Goal: Task Accomplishment & Management: Manage account settings

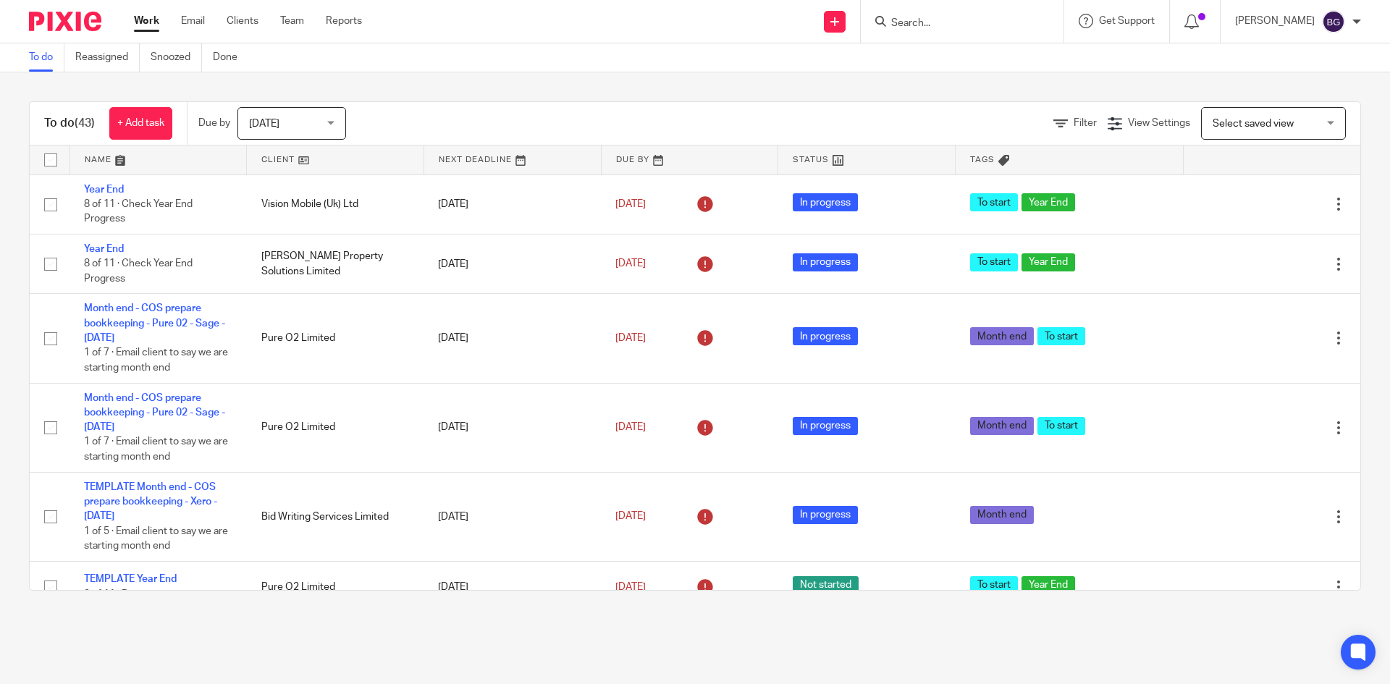
click at [944, 27] on input "Search" at bounding box center [955, 23] width 130 height 13
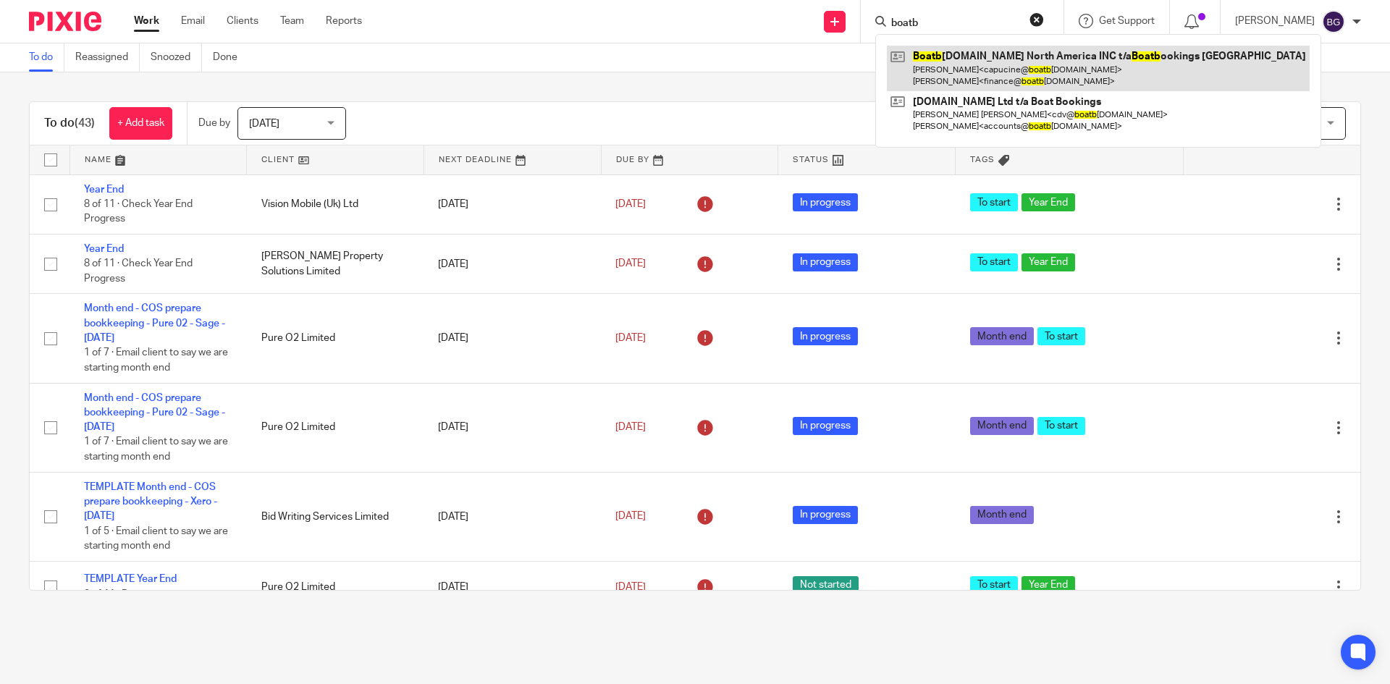
type input "boatb"
click at [978, 61] on link at bounding box center [1098, 68] width 423 height 45
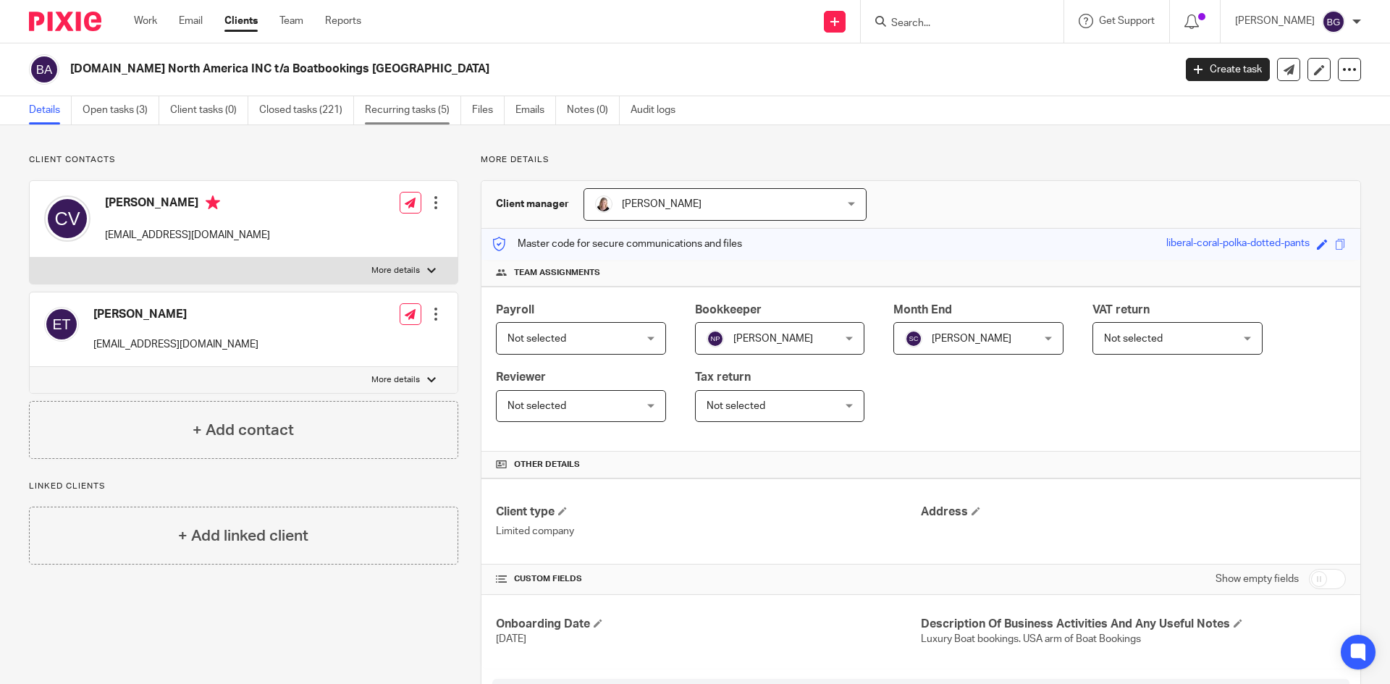
click at [392, 104] on link "Recurring tasks (5)" at bounding box center [413, 110] width 96 height 28
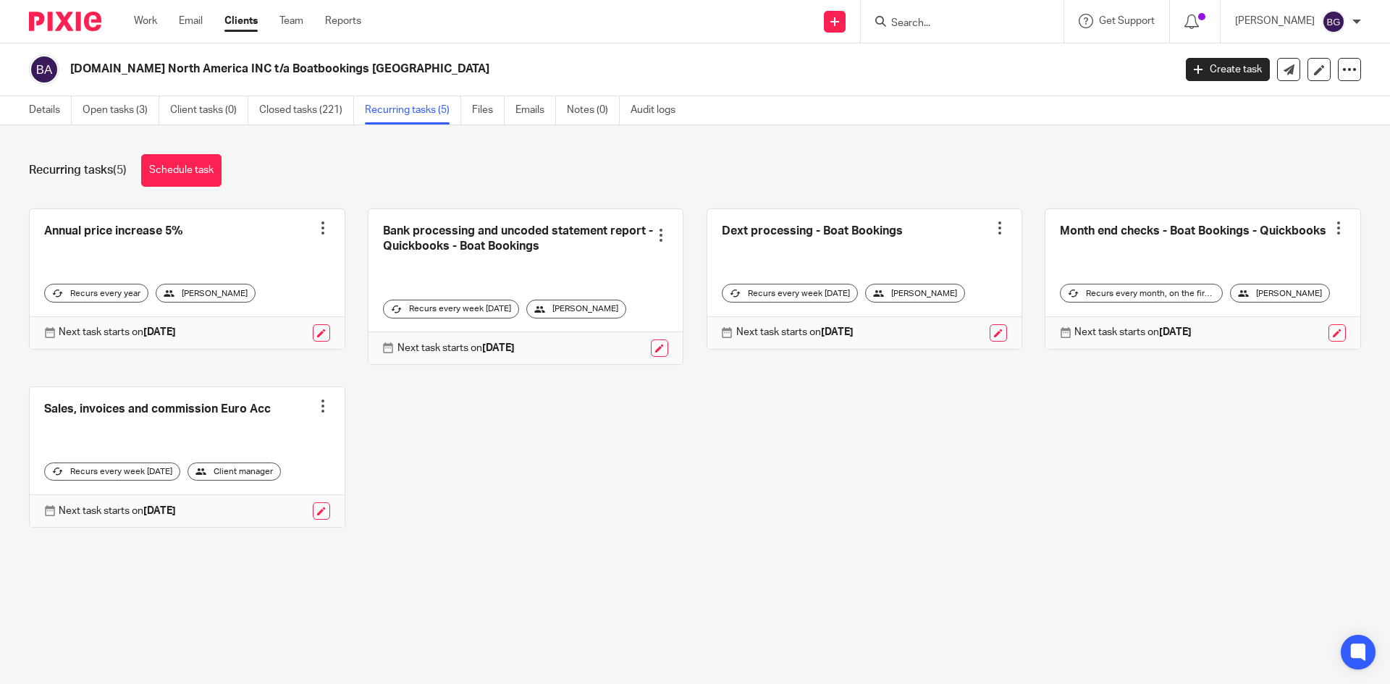
click at [481, 249] on link at bounding box center [526, 286] width 315 height 155
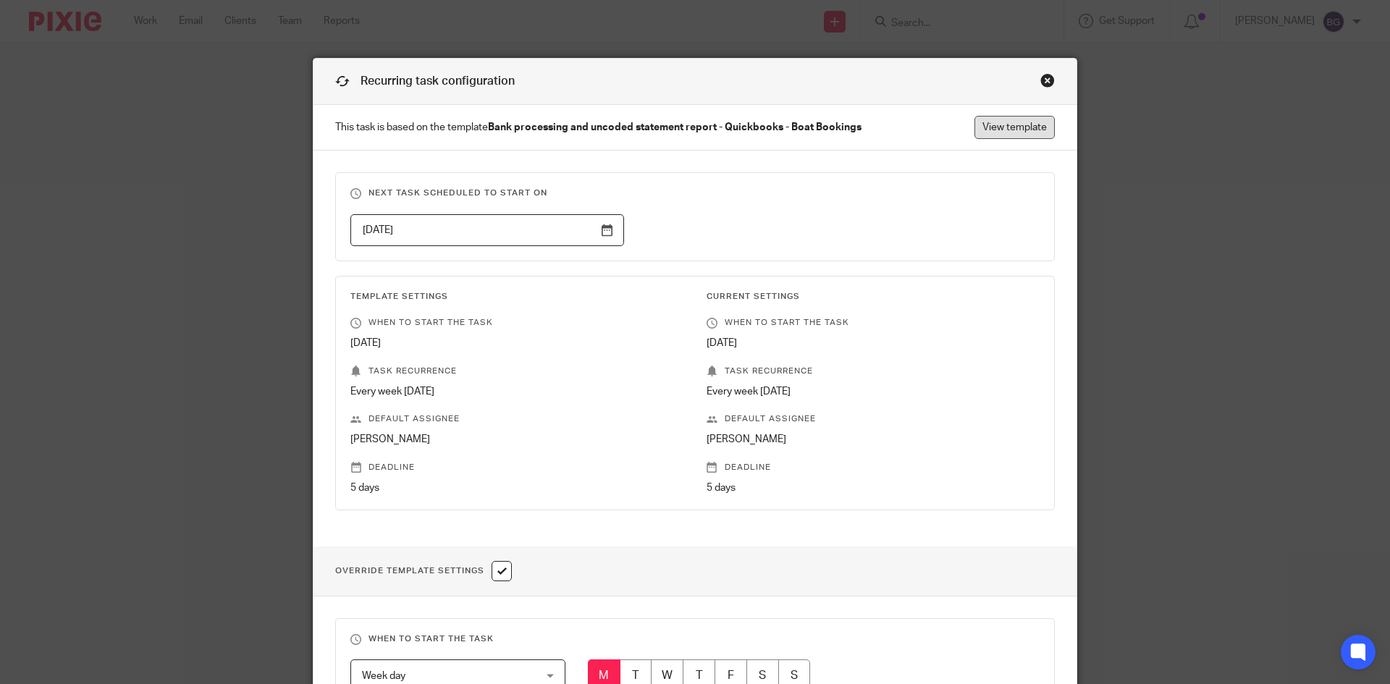
click at [1014, 132] on link "View template" at bounding box center [1015, 127] width 80 height 23
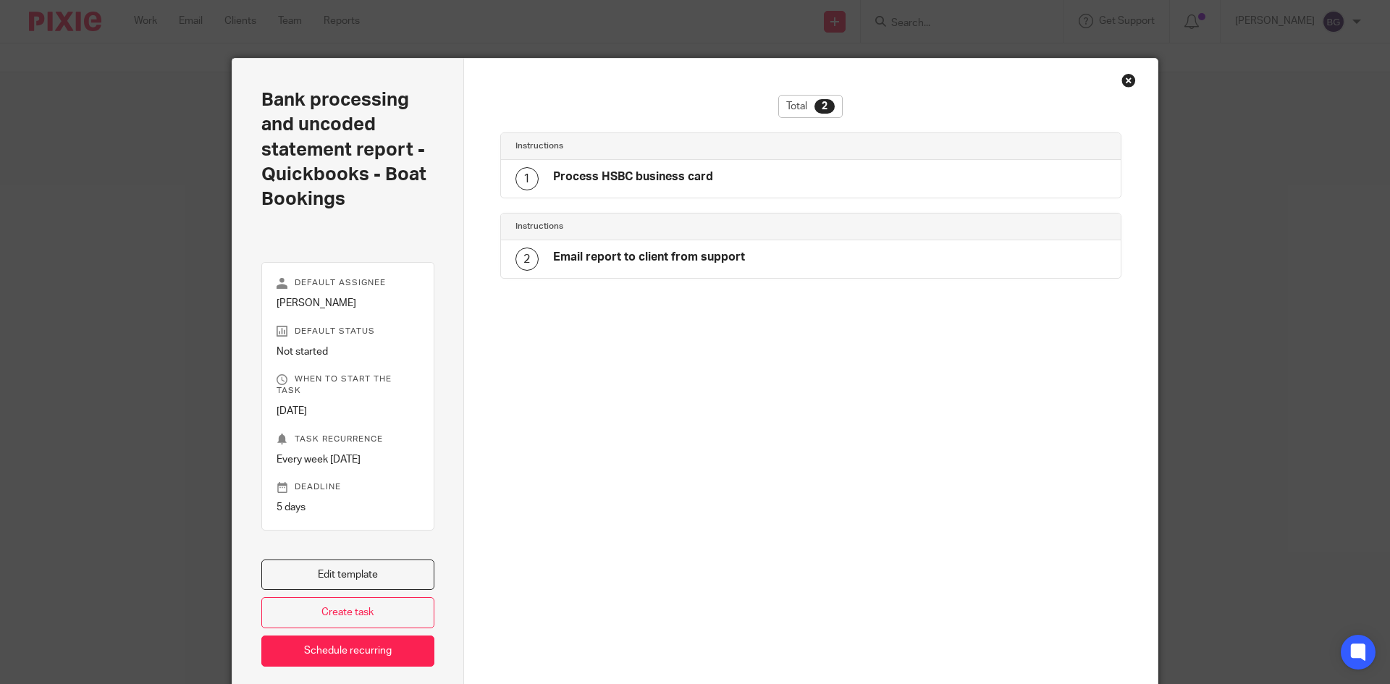
click at [622, 180] on h4 "Process HSBC business card" at bounding box center [633, 176] width 160 height 15
click at [516, 188] on div "1" at bounding box center [527, 178] width 23 height 23
click at [628, 171] on h4 "Process HSBC business card" at bounding box center [633, 176] width 160 height 15
click at [601, 264] on h4 "Email report to client from support" at bounding box center [649, 257] width 192 height 15
click at [533, 256] on div "2 Email report to client from support" at bounding box center [631, 259] width 230 height 23
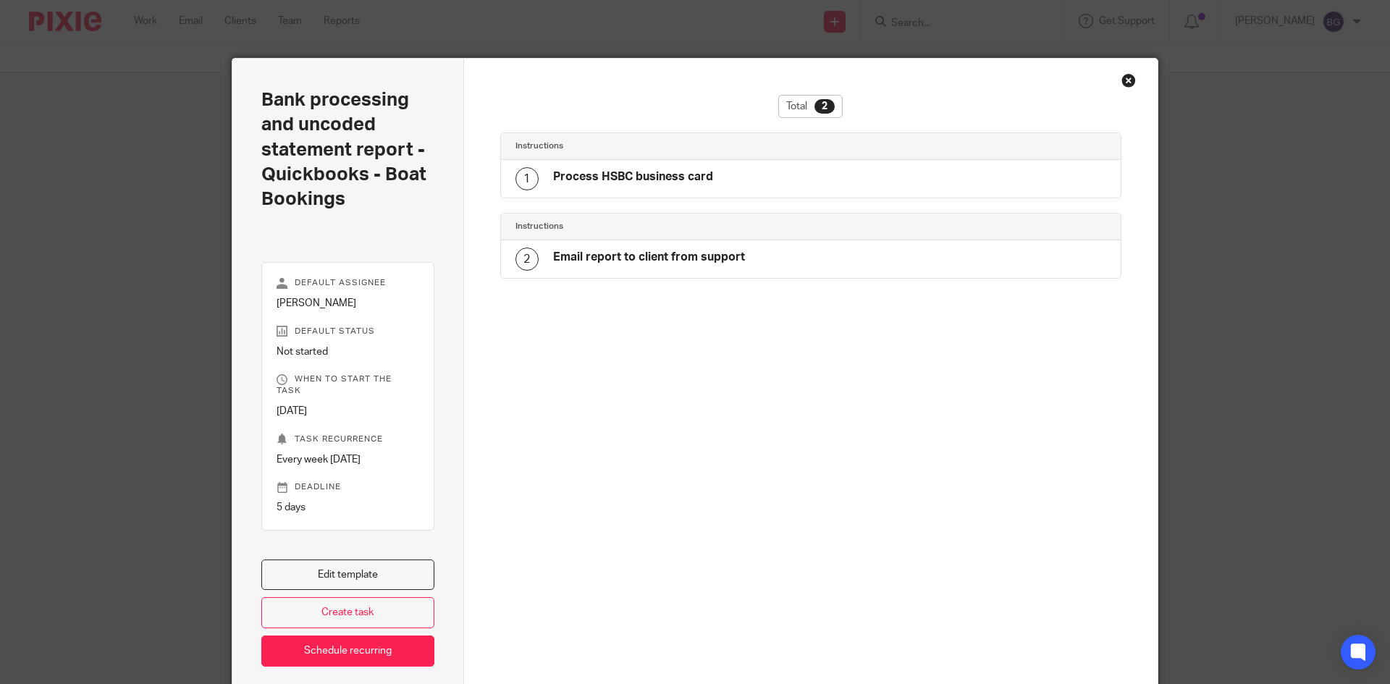
click at [523, 277] on div "2 Email report to client from support" at bounding box center [811, 259] width 621 height 38
click at [545, 259] on div "2 Email report to client from support" at bounding box center [631, 259] width 230 height 23
click at [615, 261] on h4 "Email report to client from support" at bounding box center [649, 257] width 192 height 15
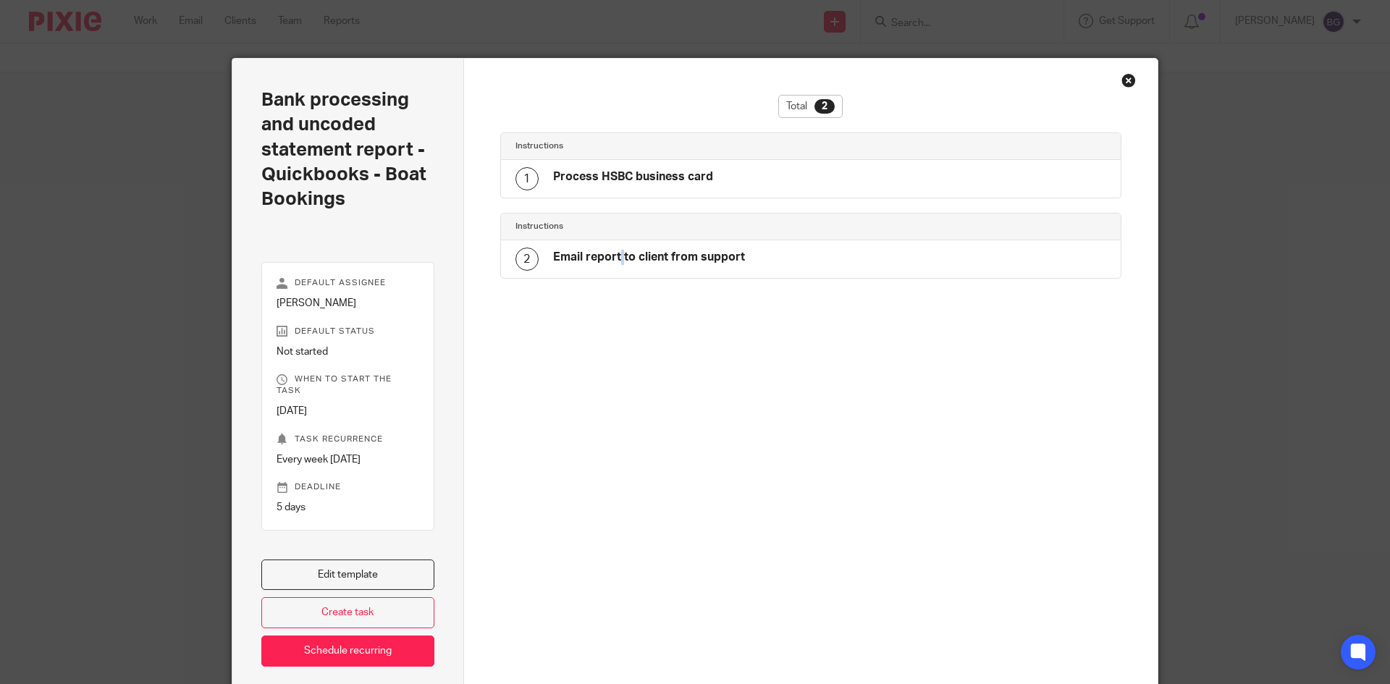
click at [615, 261] on h4 "Email report to client from support" at bounding box center [649, 257] width 192 height 15
click at [716, 256] on h4 "Email report to client from support" at bounding box center [649, 257] width 192 height 15
click at [752, 262] on div "2 Email report to client from support" at bounding box center [811, 259] width 621 height 38
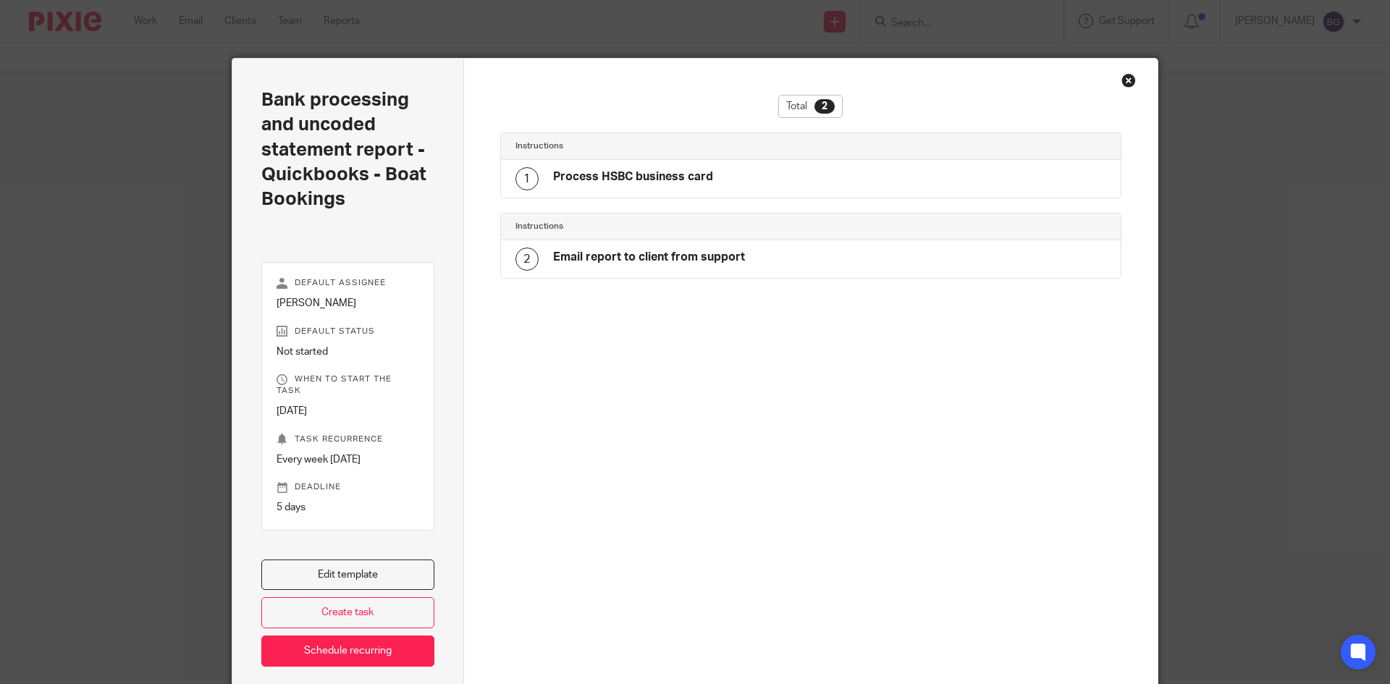
click at [1122, 83] on div "Close this dialog window" at bounding box center [1129, 80] width 14 height 14
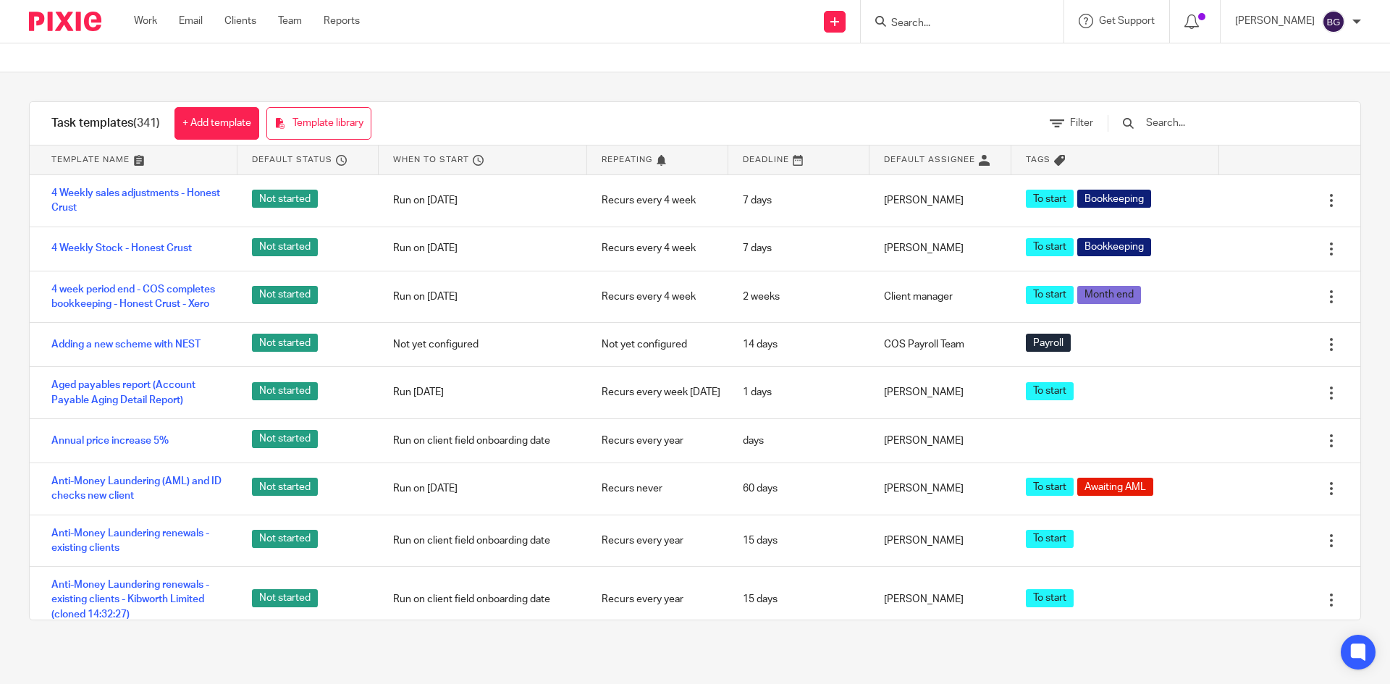
click at [934, 24] on input "Search" at bounding box center [955, 23] width 130 height 13
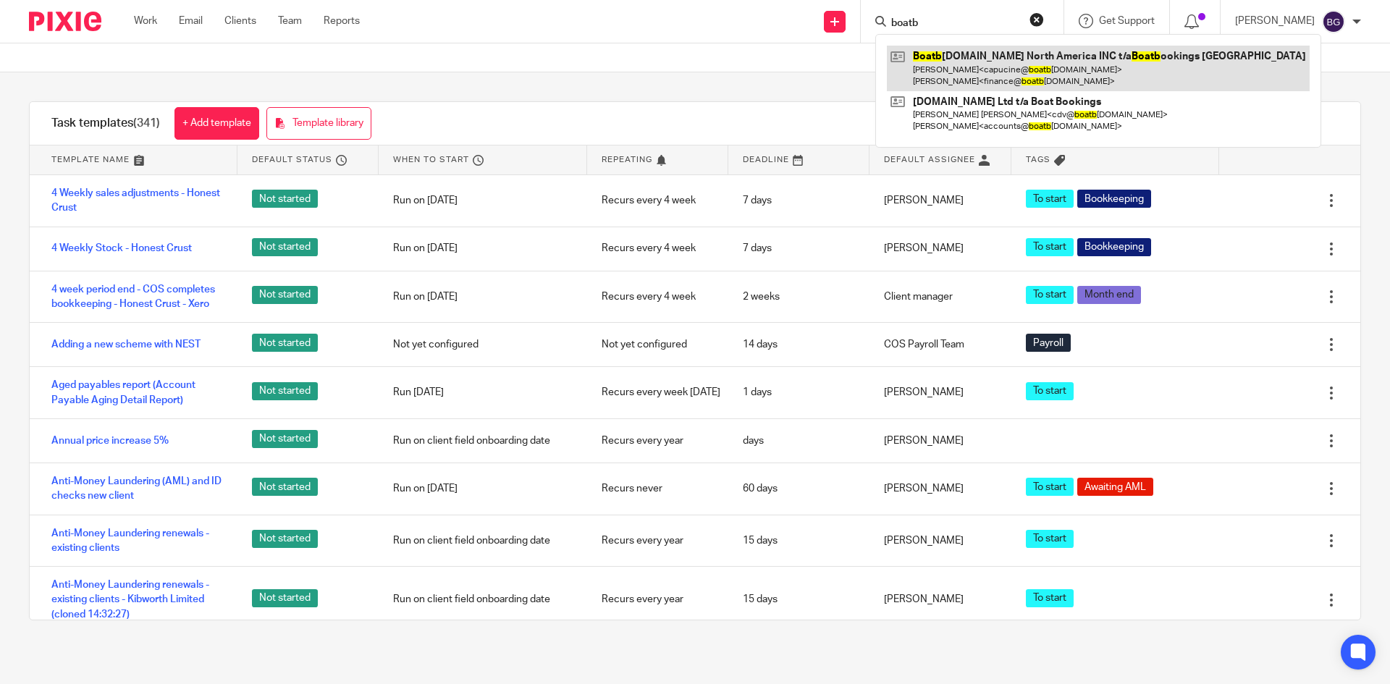
type input "boatb"
click at [970, 56] on link at bounding box center [1098, 68] width 423 height 45
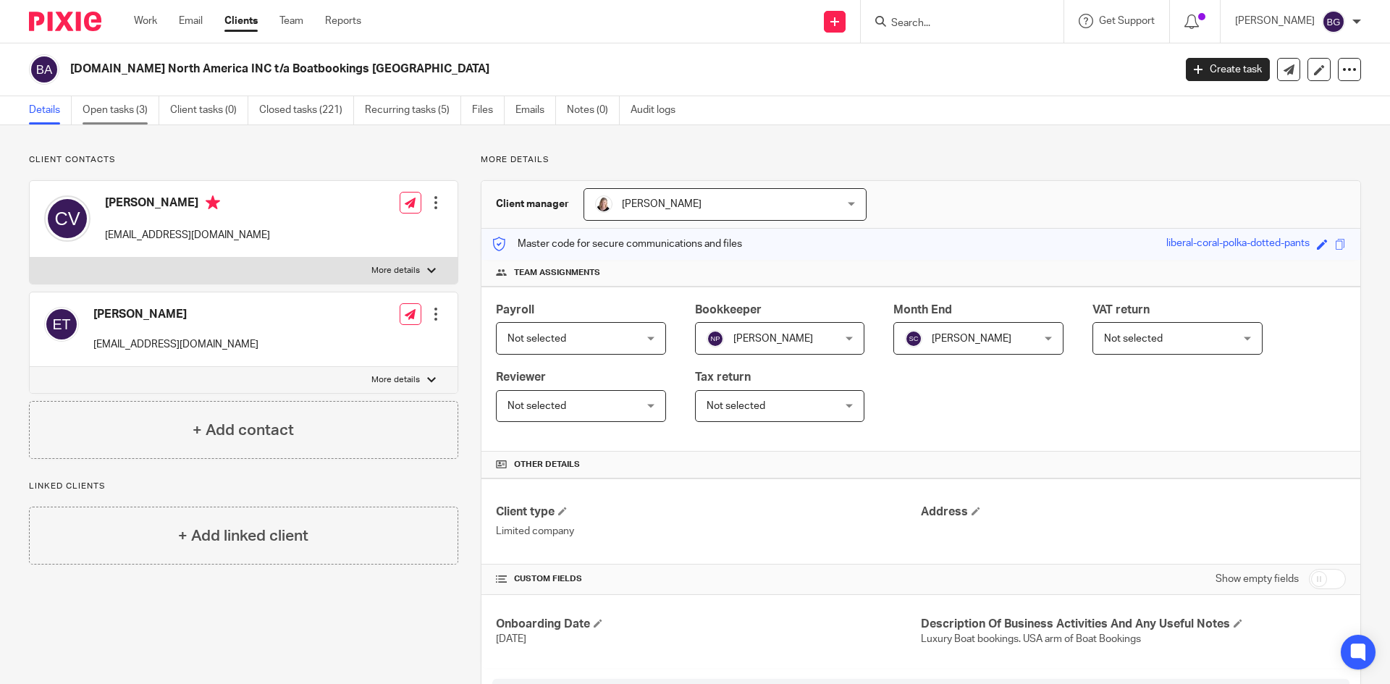
click at [130, 114] on link "Open tasks (3)" at bounding box center [121, 110] width 77 height 28
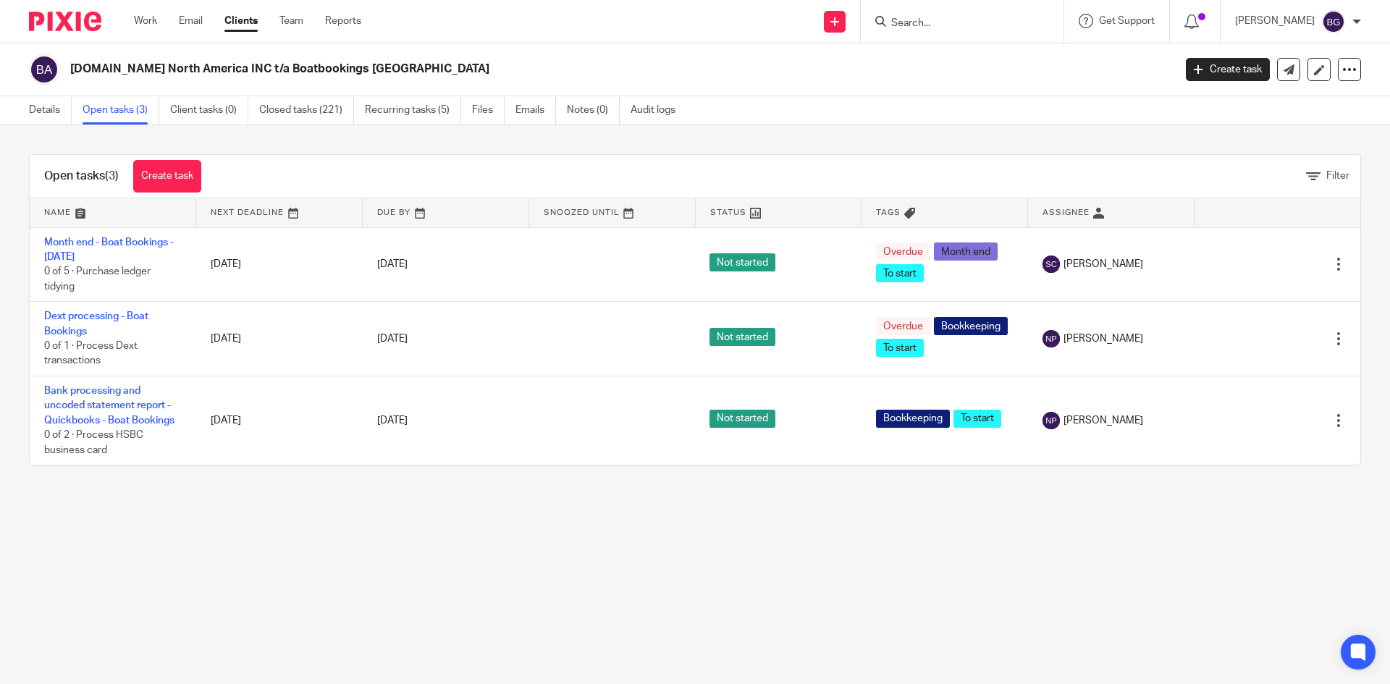
click at [907, 104] on div "Details Open tasks (3) Client tasks (0) Closed tasks (221) Recurring tasks (5) …" at bounding box center [695, 110] width 1390 height 29
click at [929, 22] on input "Search" at bounding box center [955, 23] width 130 height 13
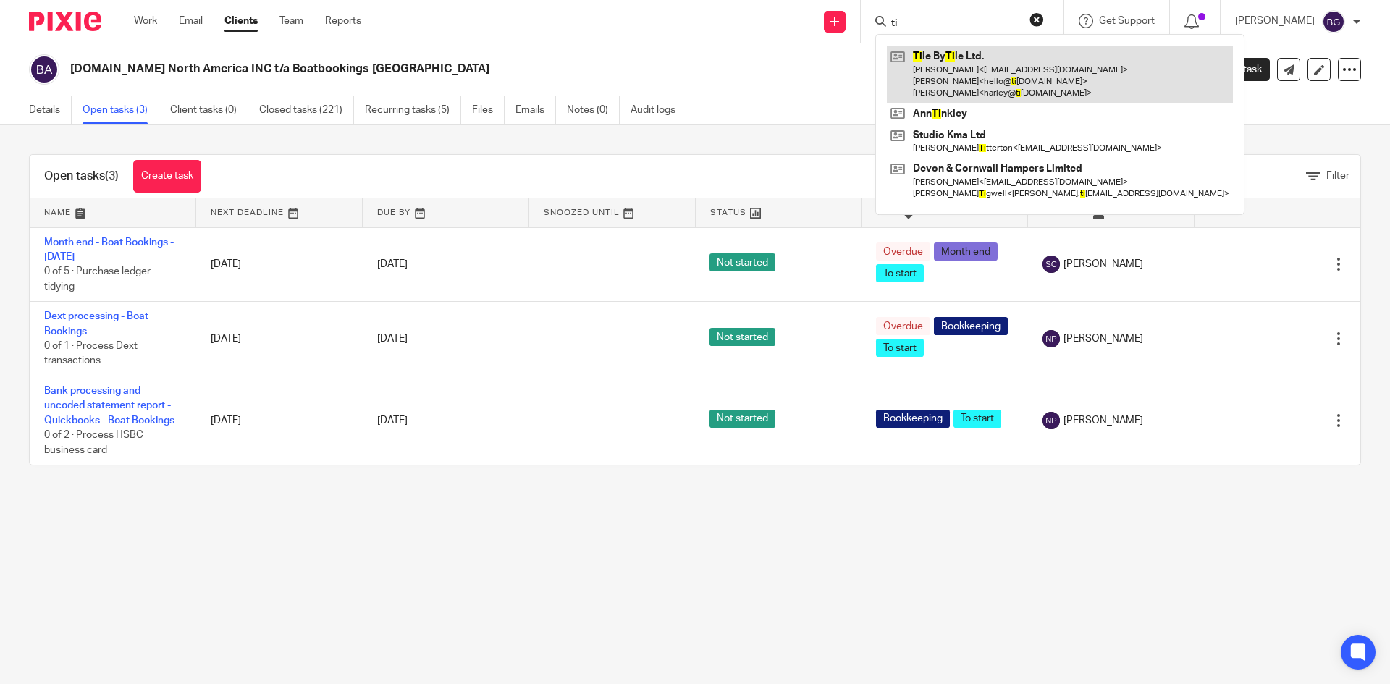
type input "ti"
click at [954, 59] on link at bounding box center [1060, 74] width 346 height 57
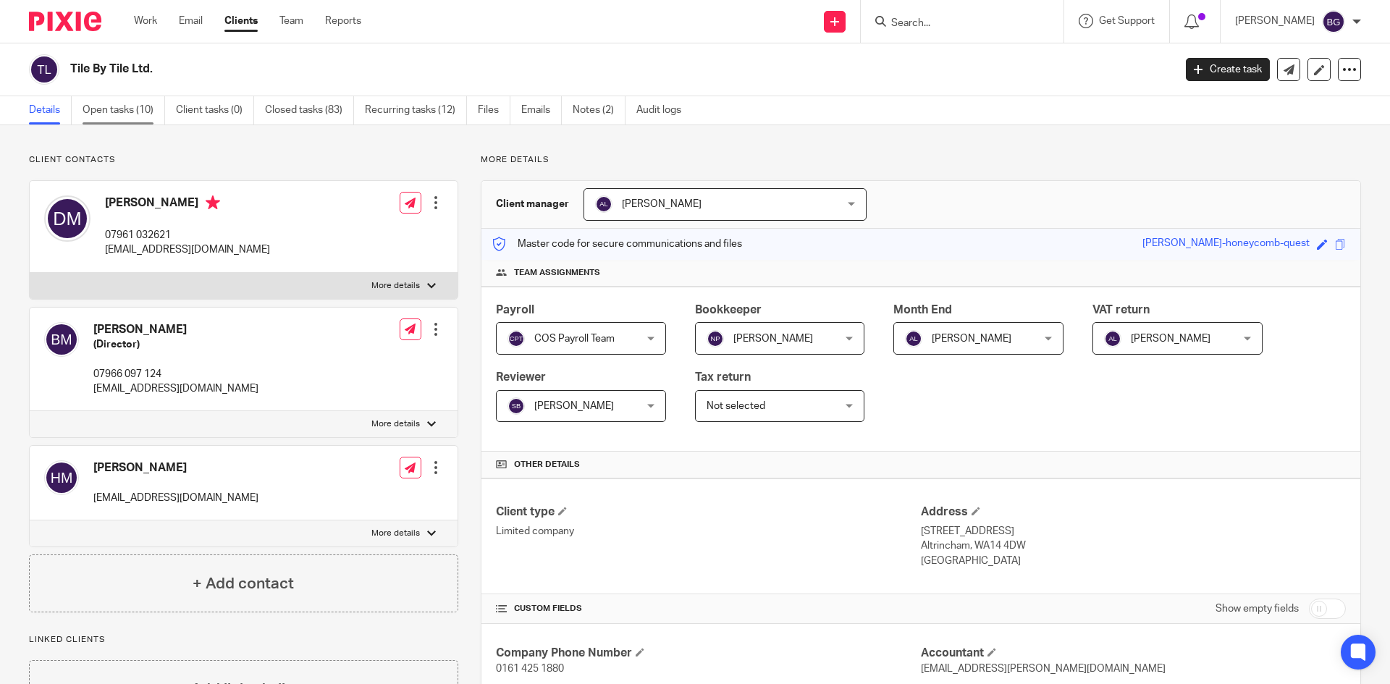
click at [146, 109] on link "Open tasks (10)" at bounding box center [124, 110] width 83 height 28
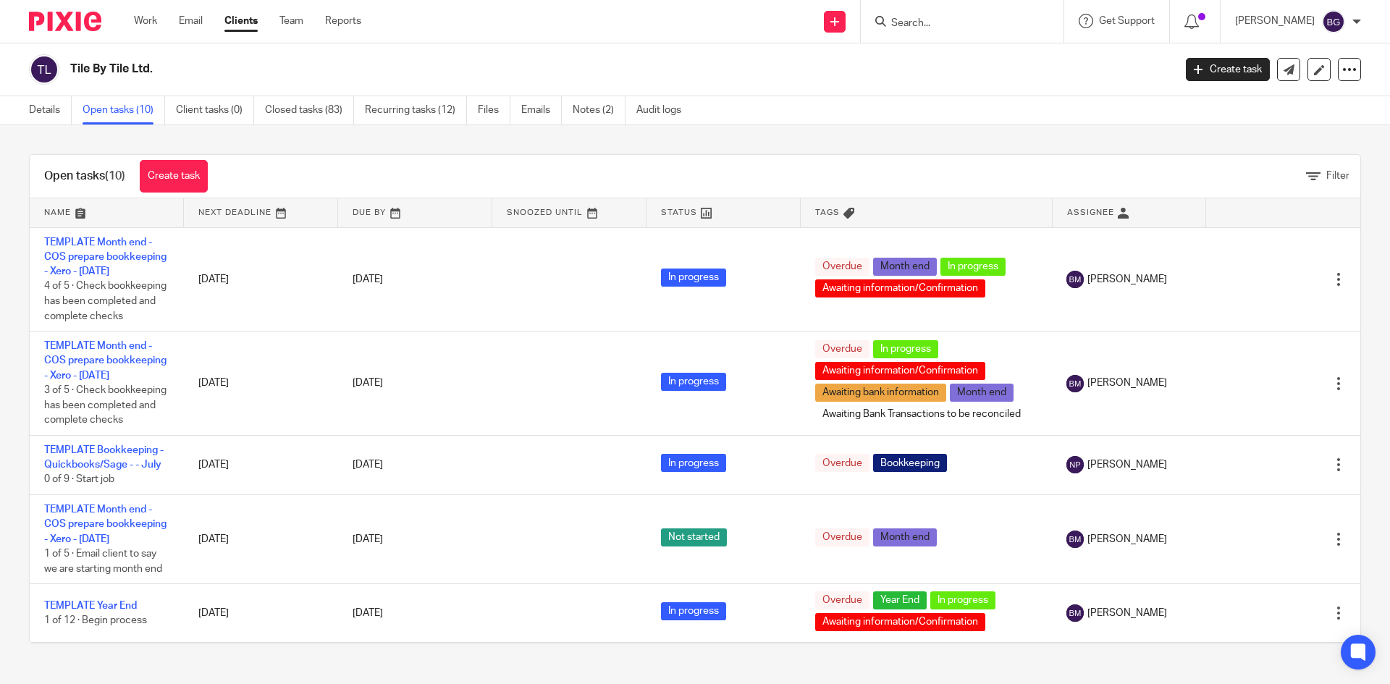
click at [952, 19] on input "Search" at bounding box center [955, 23] width 130 height 13
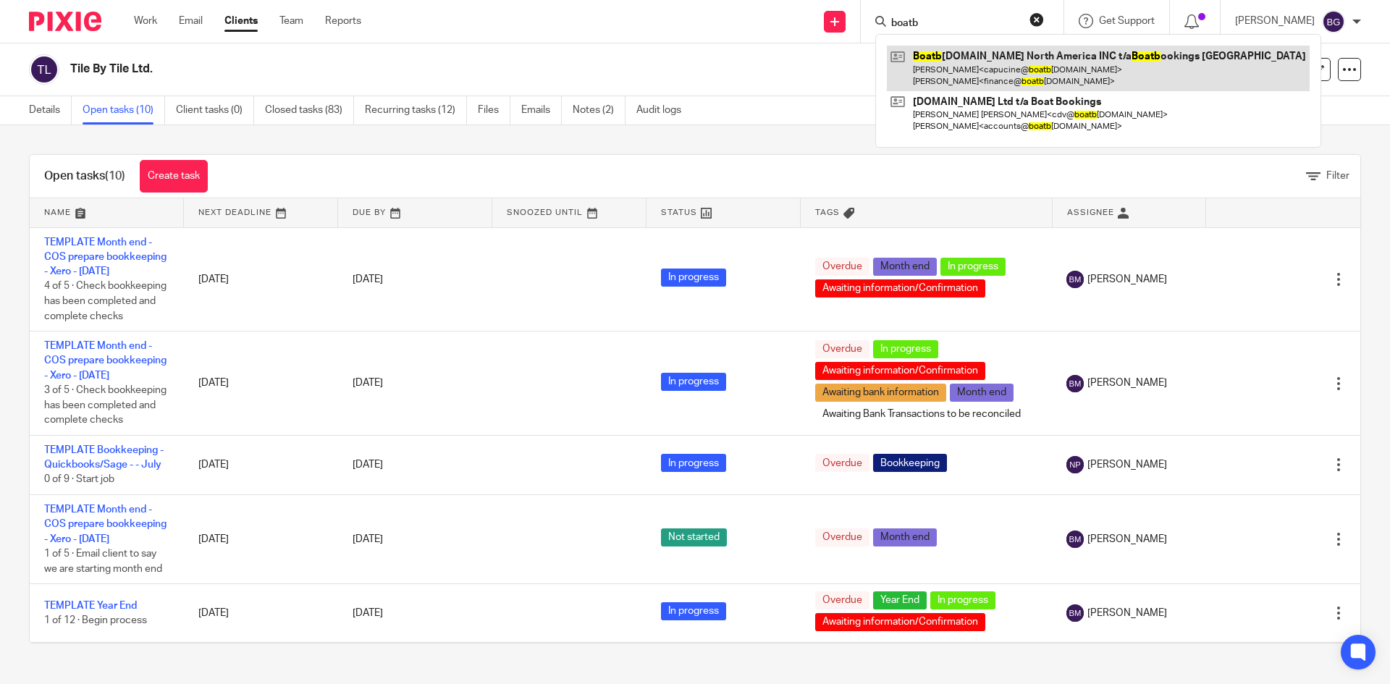
type input "boatb"
click at [1018, 63] on link at bounding box center [1098, 68] width 423 height 45
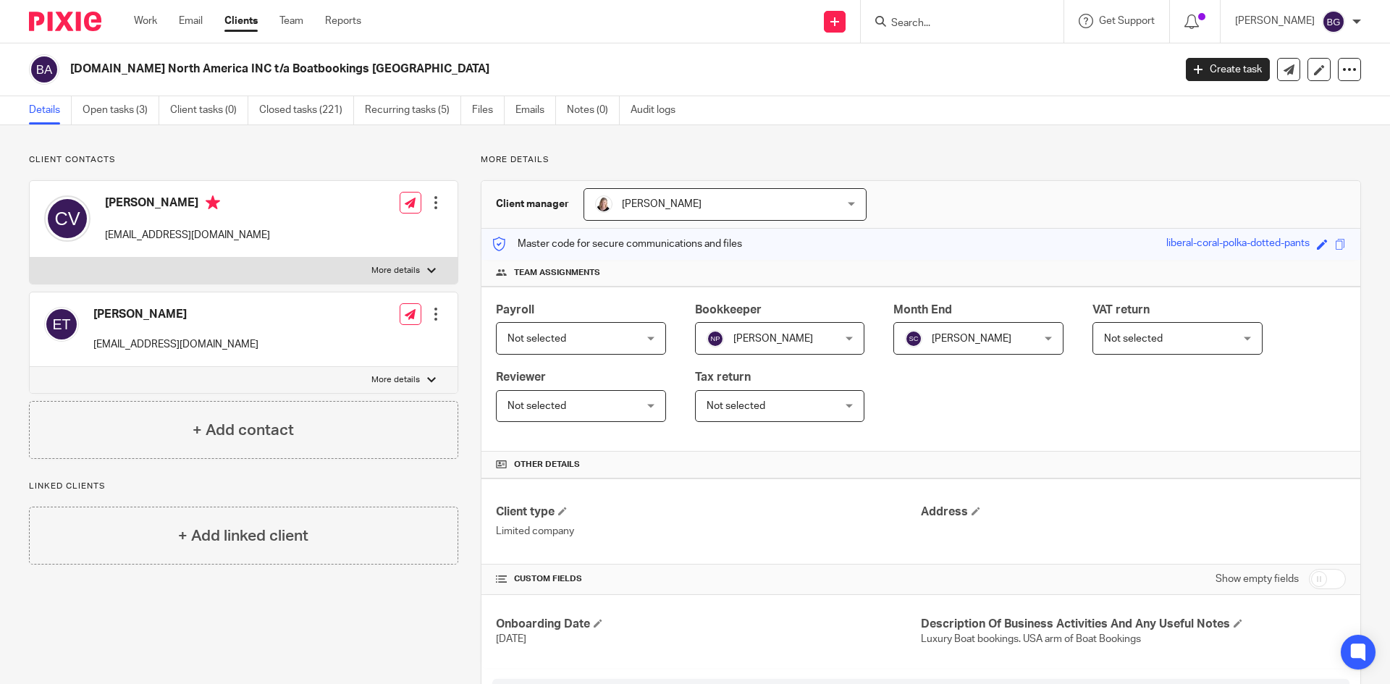
click at [941, 103] on div "Details Open tasks (3) Client tasks (0) Closed tasks (221) Recurring tasks (5) …" at bounding box center [695, 110] width 1390 height 29
